Goal: Find specific page/section

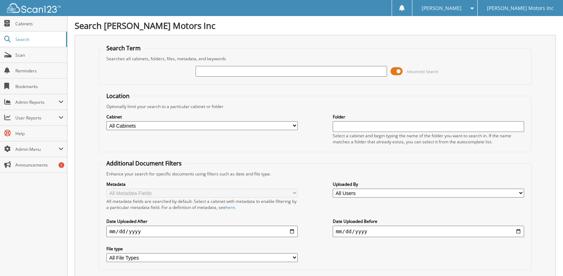
click at [220, 72] on input "text" at bounding box center [291, 71] width 191 height 11
paste input "S251020"
type input "S251020"
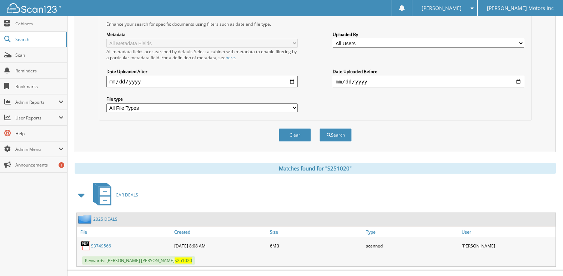
scroll to position [162, 0]
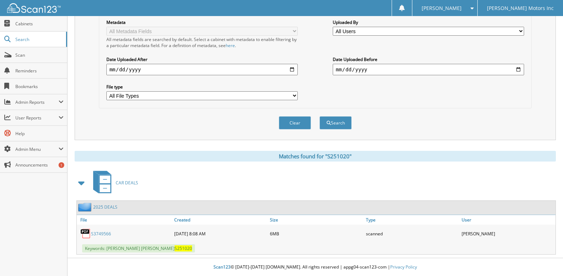
click at [101, 233] on link "S3749566" at bounding box center [101, 234] width 20 height 6
